Goal: Information Seeking & Learning: Learn about a topic

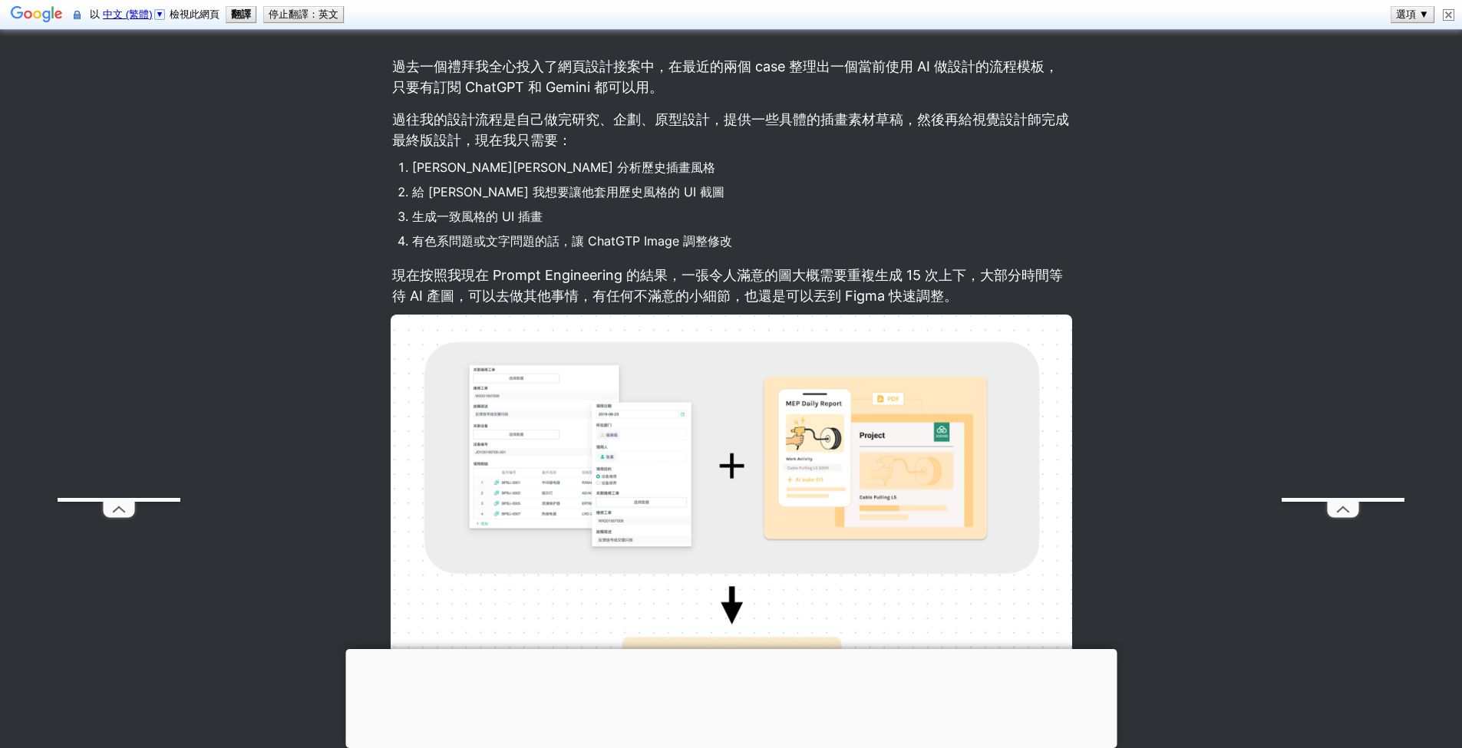
scroll to position [1025, 0]
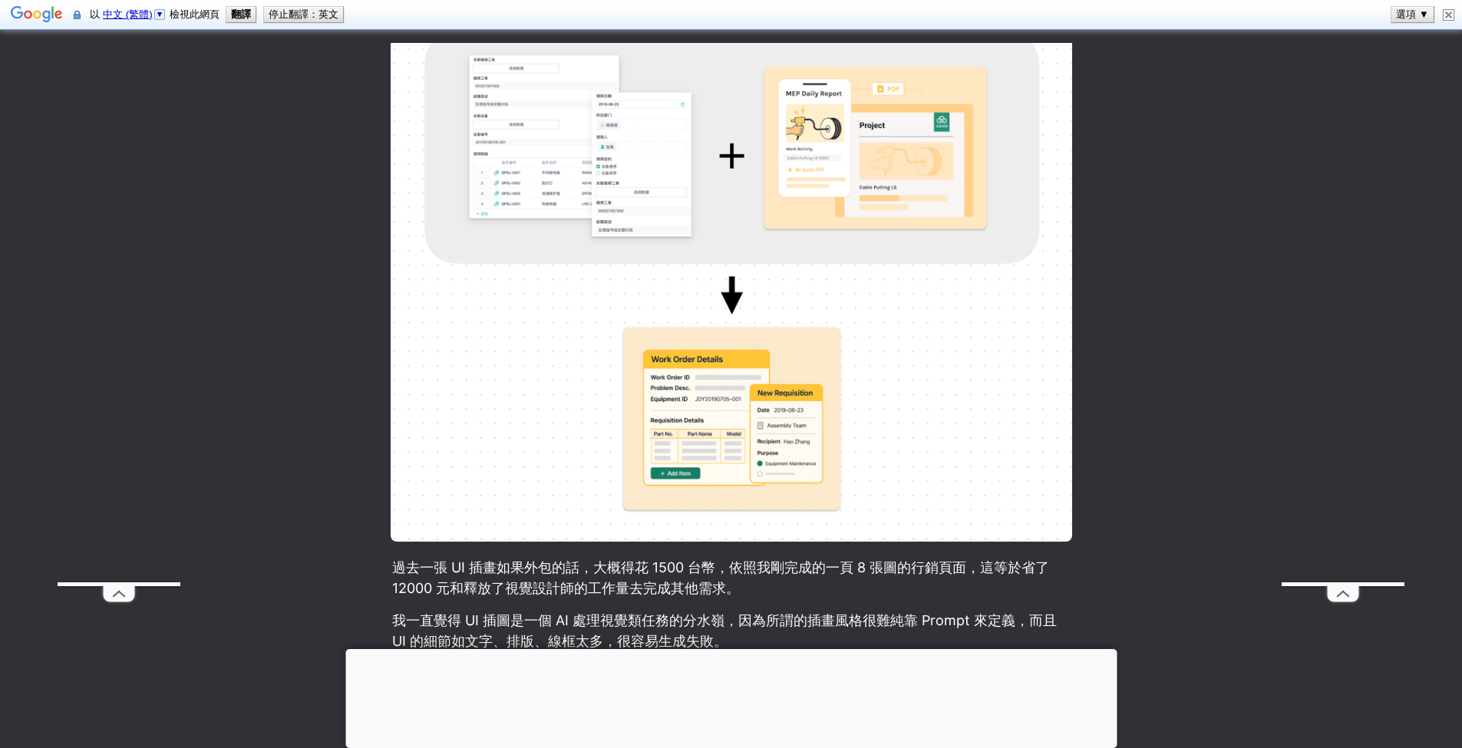
click at [722, 649] on div at bounding box center [730, 649] width 771 height 0
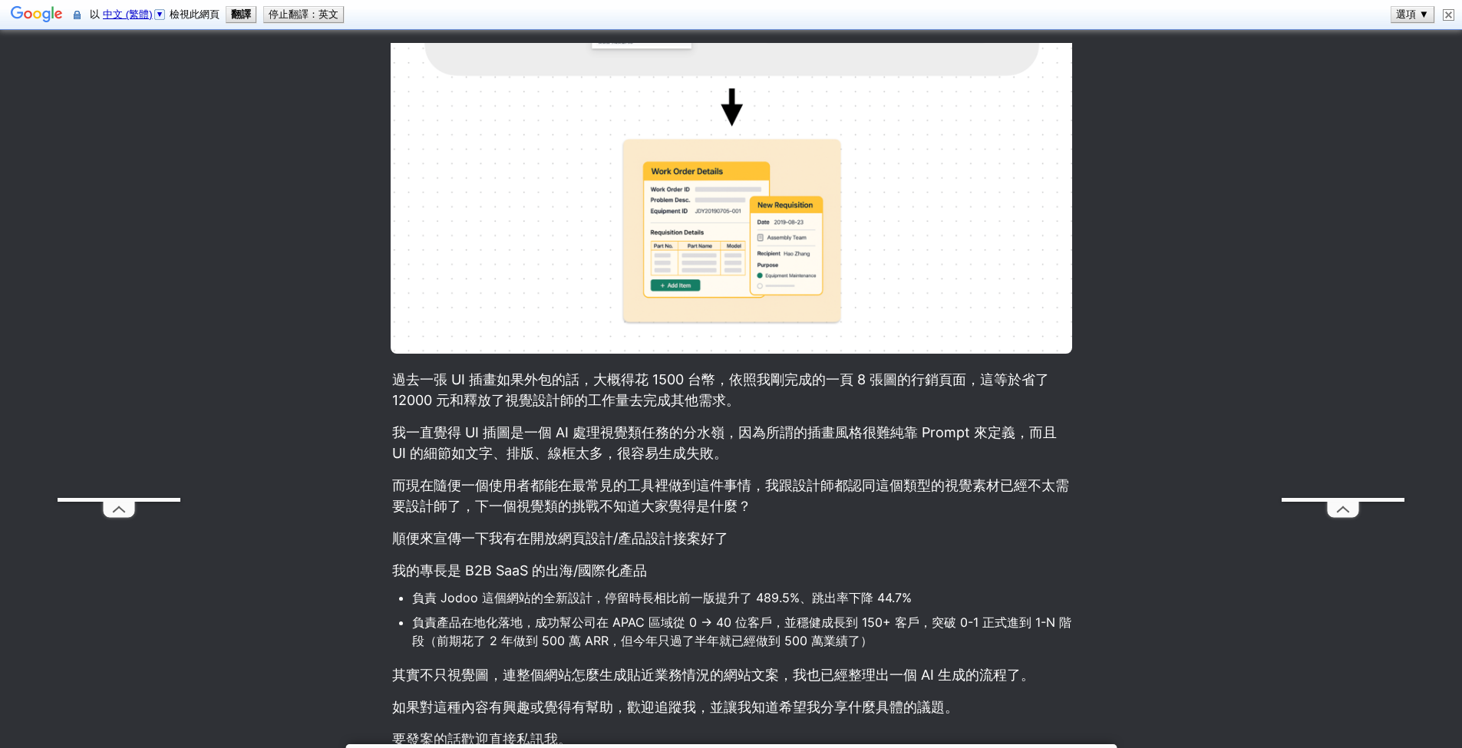
scroll to position [1347, 0]
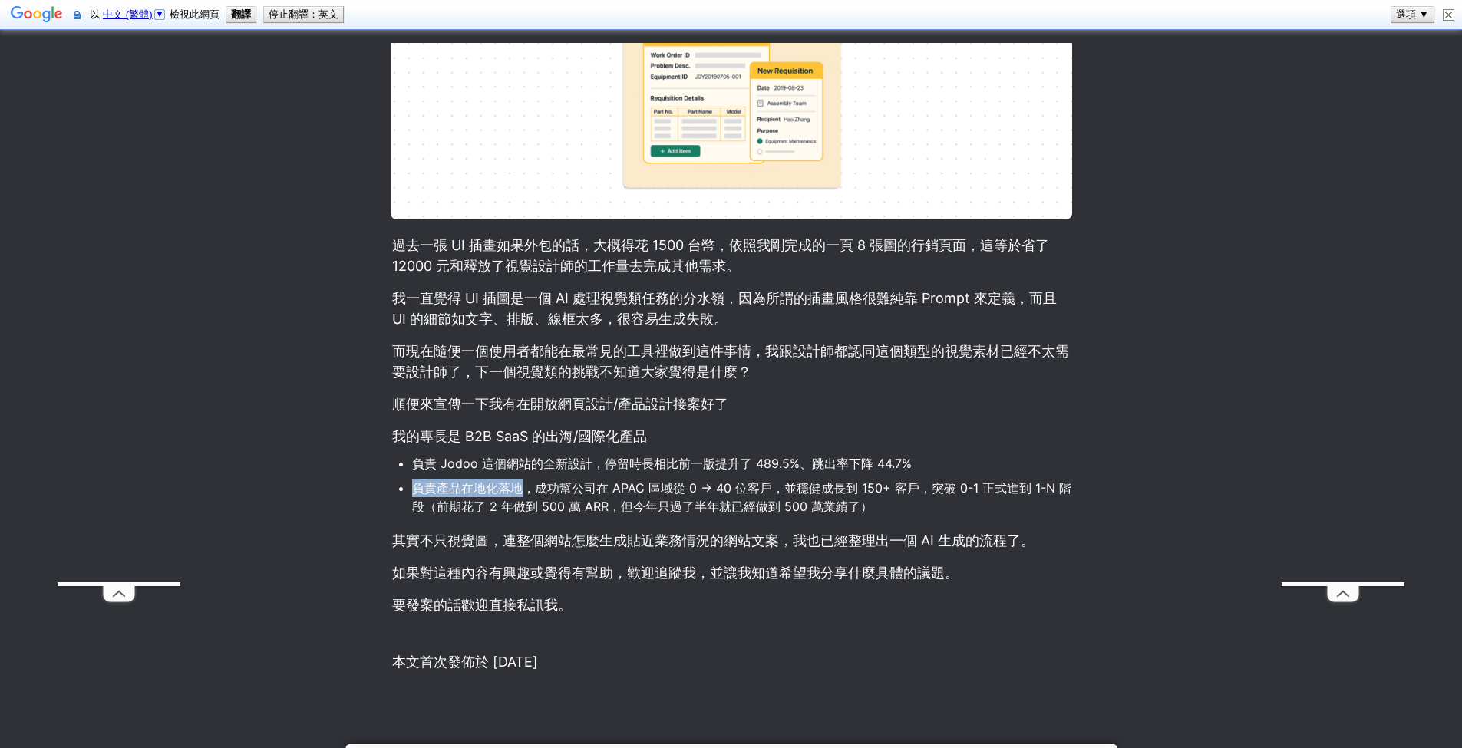
drag, startPoint x: 415, startPoint y: 487, endPoint x: 519, endPoint y: 487, distance: 104.4
click at [519, 487] on li "負責產品在地化落地，成功幫公司在 APAC 區域從 0 -> 40 位客戶，並穩健成長到 150+ 客戶，突破 0-1 正式進到 1-N 階段（前期花了 2 …" at bounding box center [742, 497] width 660 height 41
drag, startPoint x: 529, startPoint y: 489, endPoint x: 764, endPoint y: 492, distance: 234.9
click at [764, 492] on li "負責產品在地化落地，成功幫公司在 APAC 區域從 0 -> 40 位客戶，並穩健成長到 150+ 客戶，突破 0-1 正式進到 1-N 階段（前期花了 2 …" at bounding box center [742, 497] width 660 height 41
drag, startPoint x: 773, startPoint y: 490, endPoint x: 907, endPoint y: 487, distance: 133.6
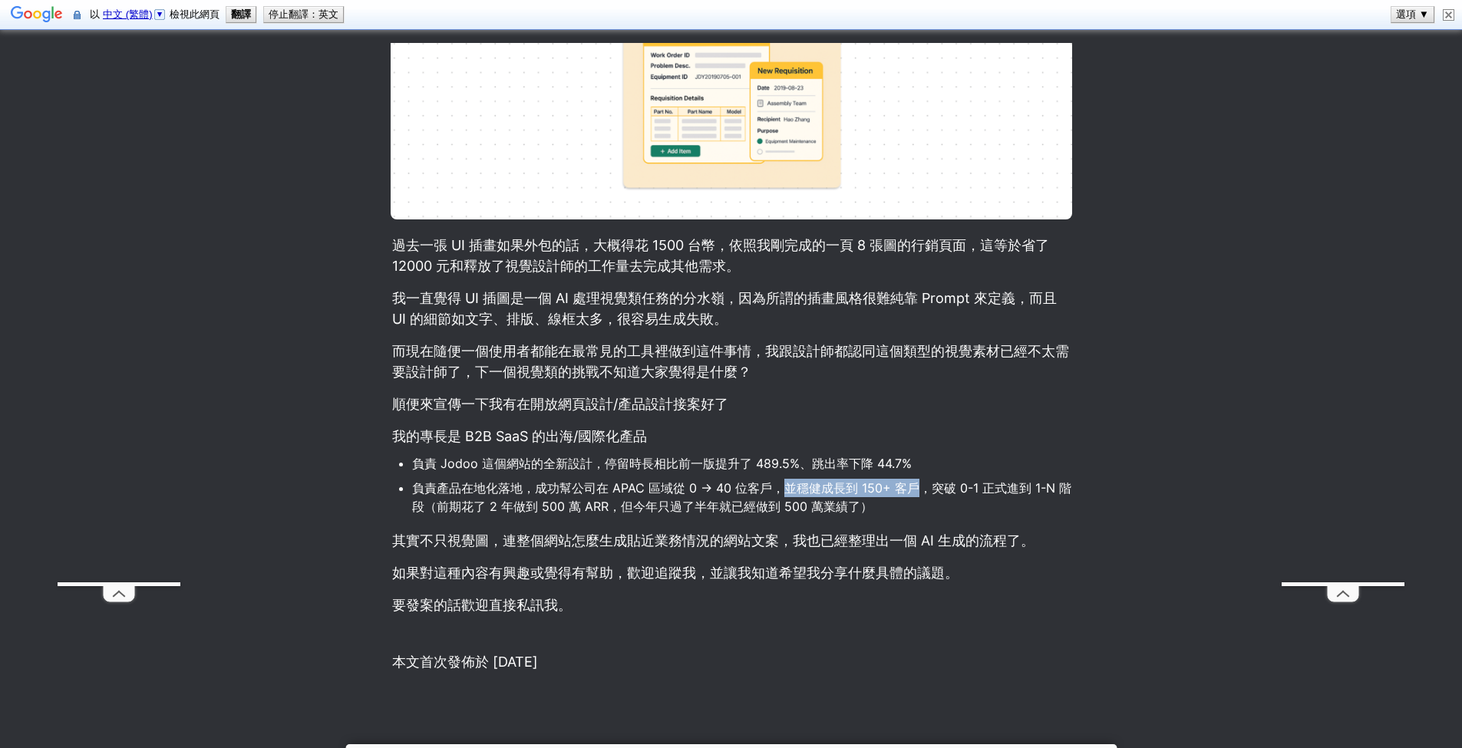
click at [906, 487] on li "負責產品在地化落地，成功幫公司在 APAC 區域從 0 -> 40 位客戶，並穩健成長到 150+ 客戶，突破 0-1 正式進到 1-N 階段（前期花了 2 …" at bounding box center [742, 497] width 660 height 41
click at [937, 499] on li "負責產品在地化落地，成功幫公司在 APAC 區域從 0 -> 40 位客戶，並穩健成長到 150+ 客戶，突破 0-1 正式進到 1-N 階段（前期花了 2 …" at bounding box center [742, 497] width 660 height 41
drag, startPoint x: 911, startPoint y: 487, endPoint x: 1056, endPoint y: 494, distance: 144.4
click at [1056, 494] on li "負責產品在地化落地，成功幫公司在 APAC 區域從 0 -> 40 位客戶，並穩健成長到 150+ 客戶，突破 0-1 正式進到 1-N 階段（前期花了 2 …" at bounding box center [742, 497] width 660 height 41
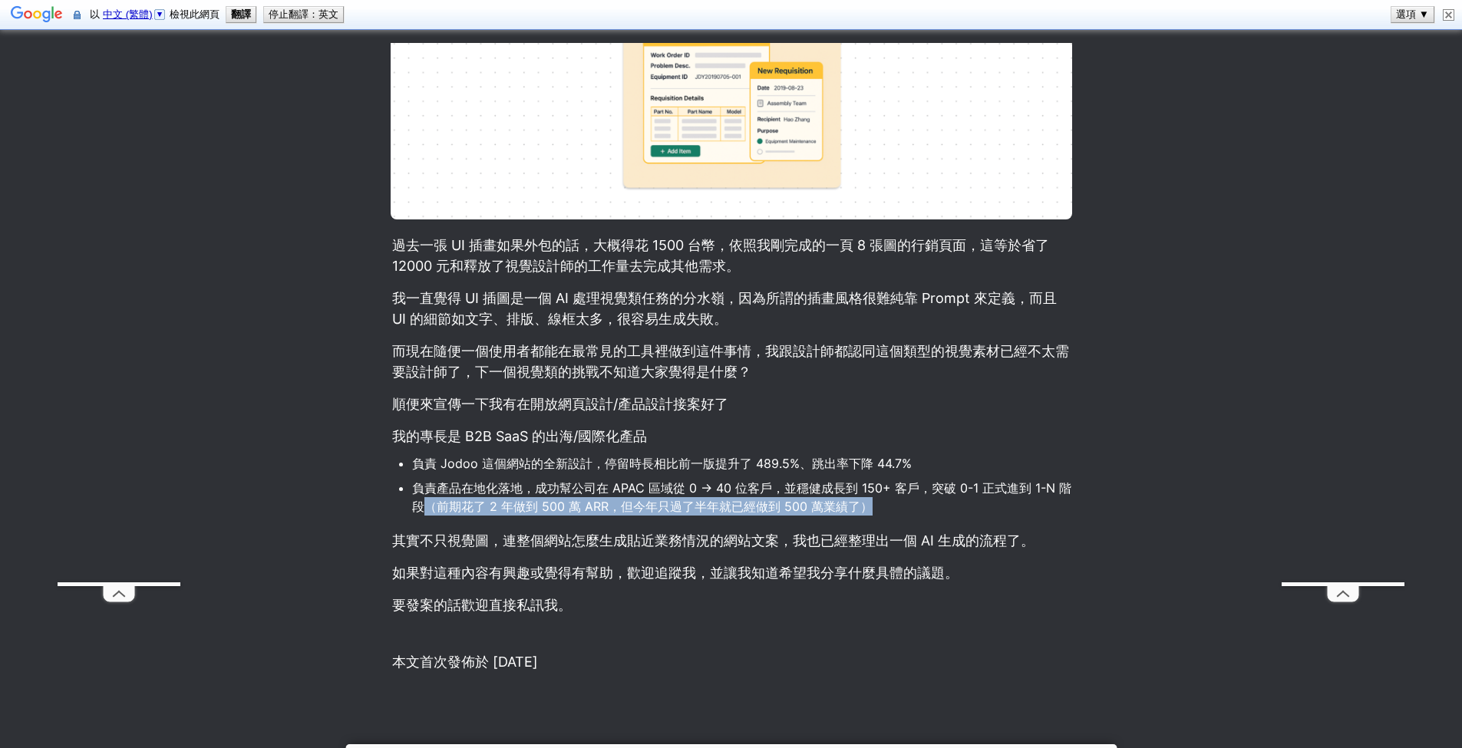
drag, startPoint x: 408, startPoint y: 509, endPoint x: 818, endPoint y: 522, distance: 409.4
click at [818, 522] on article "[PERSON_NAME] 的推出，讓我網頁設計接案的流程有了巨大的改變：我不再與視覺設計師合作網頁上的插圖，而是透過 AI 生成。 過去一個禮拜我全心投入了…" at bounding box center [731, 36] width 829 height 1351
click at [1024, 317] on p "我一直覺得 UI 插圖是一個 AI 處理視覺類任務的分水嶺，因為所謂的插畫風格很難純靠 Prompt 來定義，而且 UI 的細節如文字、排版、線框太多，很容易…" at bounding box center [732, 309] width 682 height 46
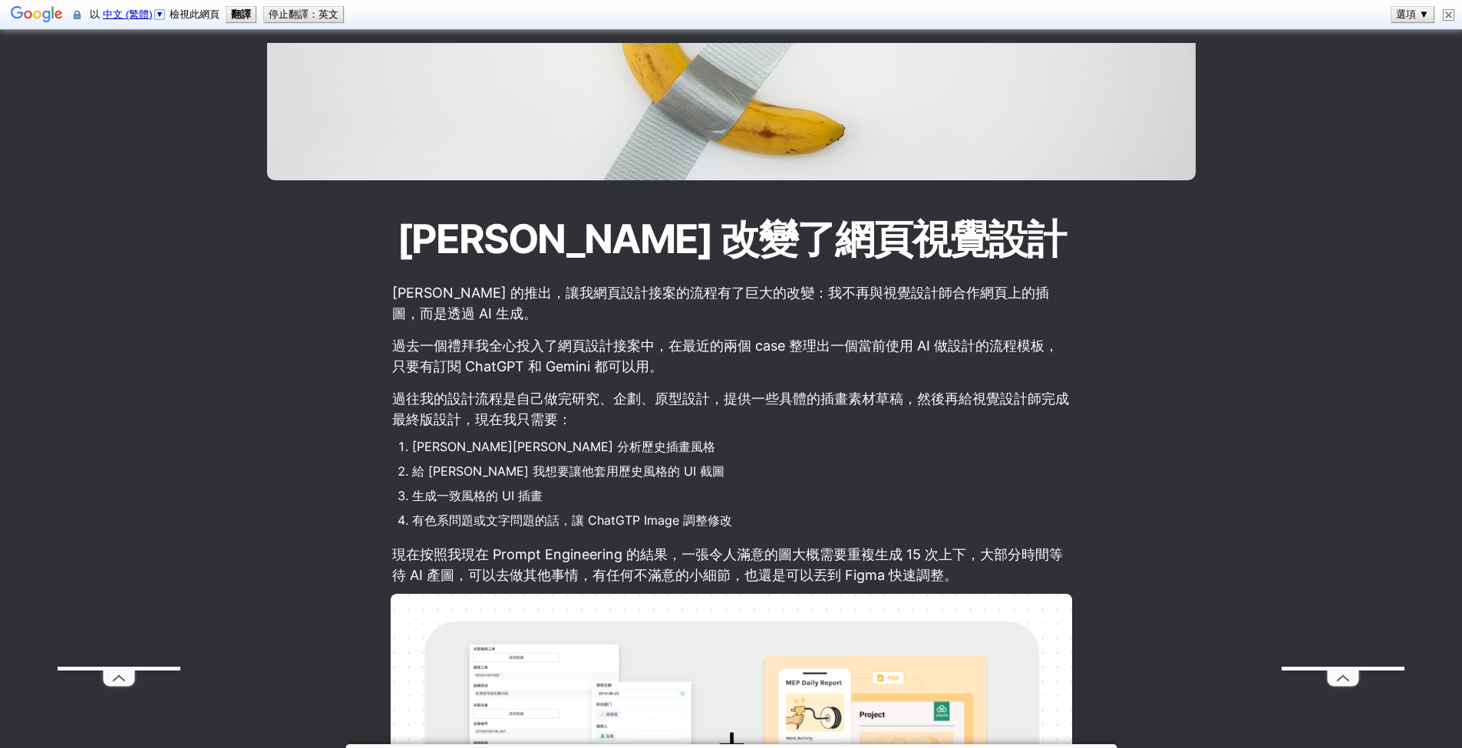
scroll to position [435, 0]
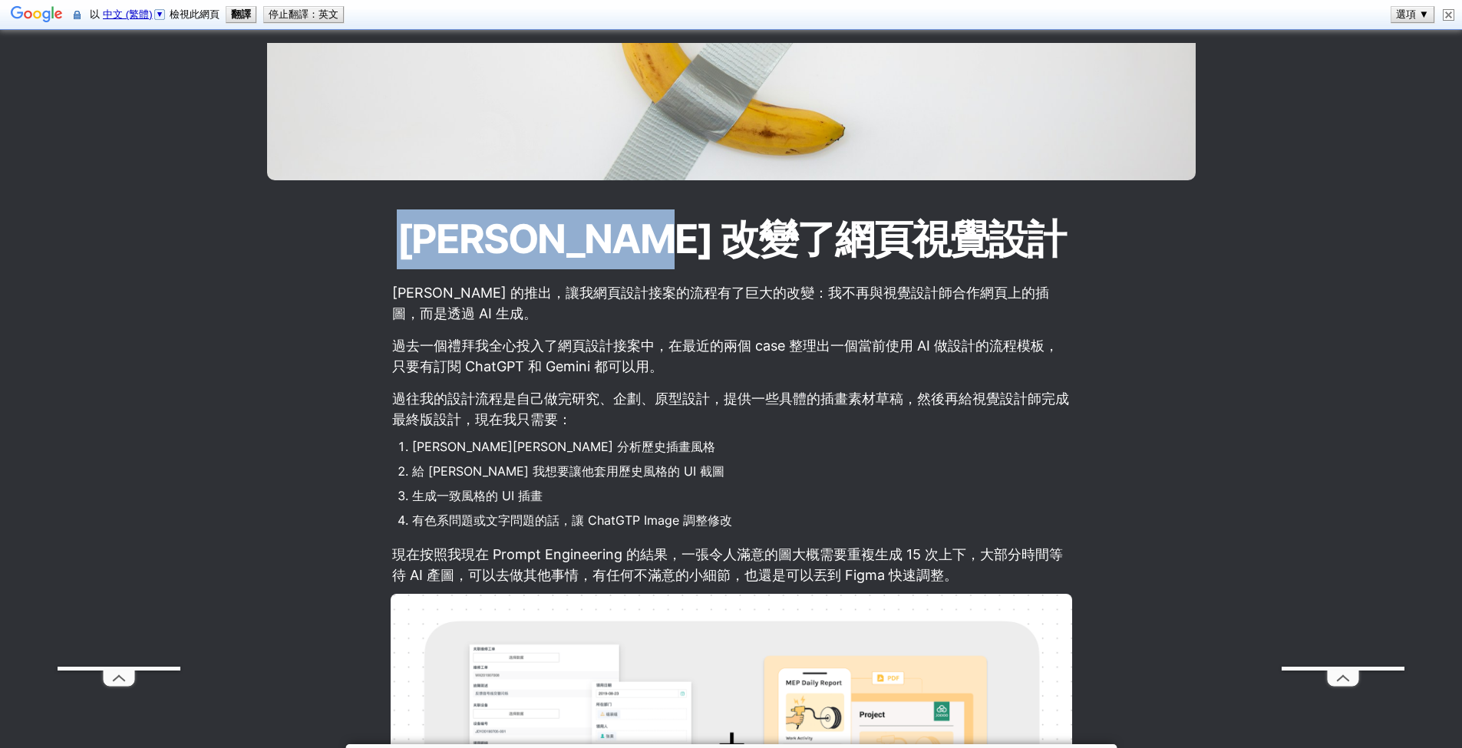
drag, startPoint x: 448, startPoint y: 239, endPoint x: 689, endPoint y: 252, distance: 241.4
click at [688, 252] on h1 "[PERSON_NAME] 改變了網頁視覺設計" at bounding box center [731, 239] width 829 height 63
copy h1 "[PERSON_NAME]"
